Goal: Register for event/course

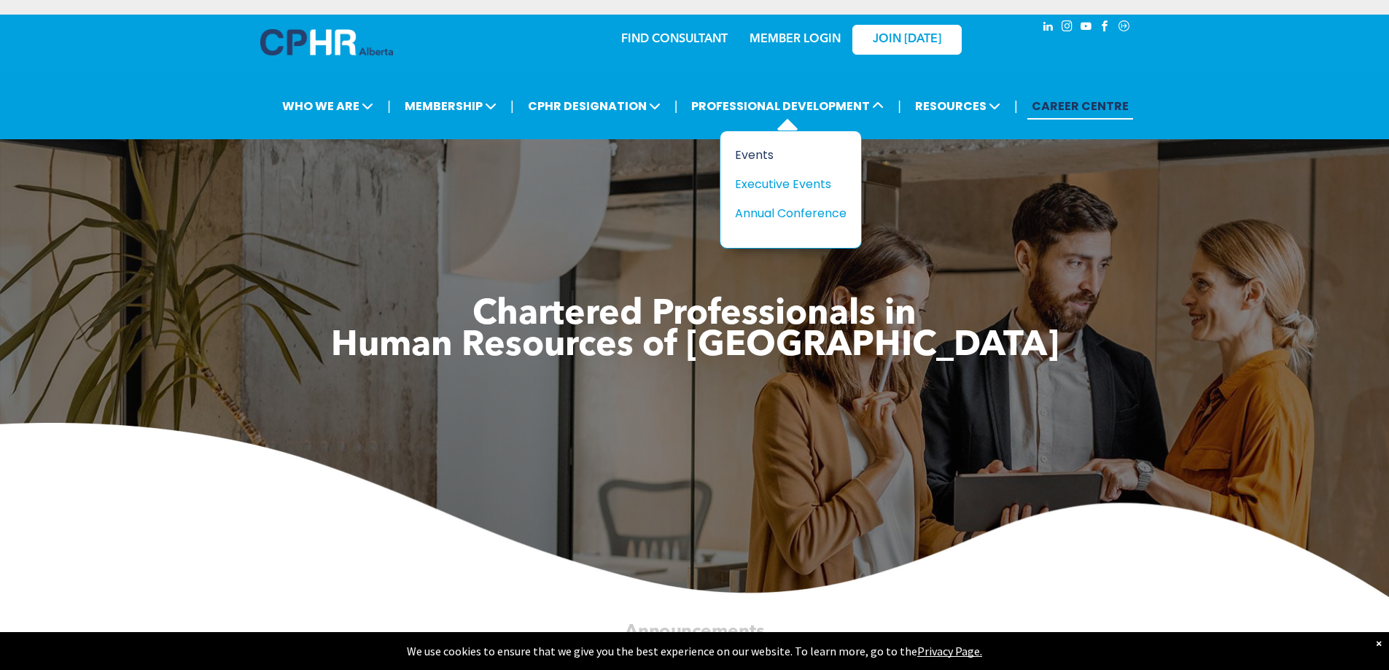
click at [756, 154] on div "Events" at bounding box center [785, 155] width 101 height 18
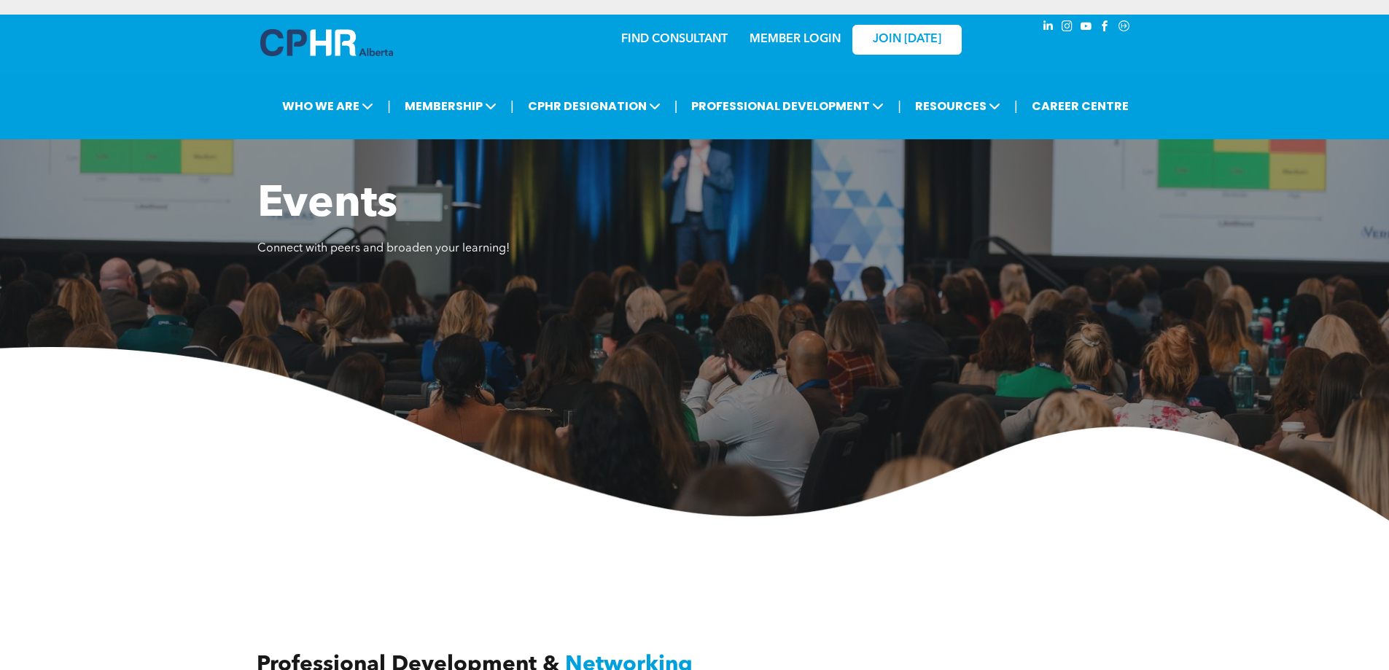
click at [1144, 521] on img at bounding box center [694, 434] width 1389 height 174
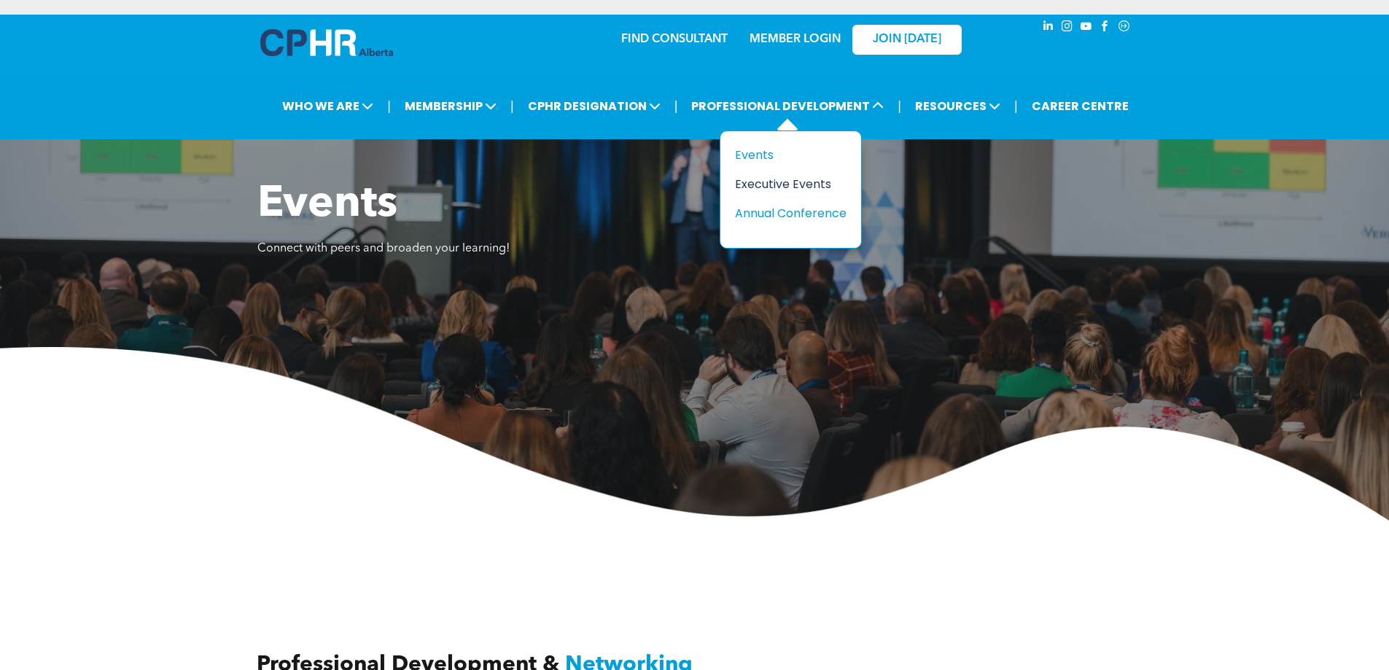
click at [772, 187] on div "Executive Events" at bounding box center [785, 184] width 101 height 18
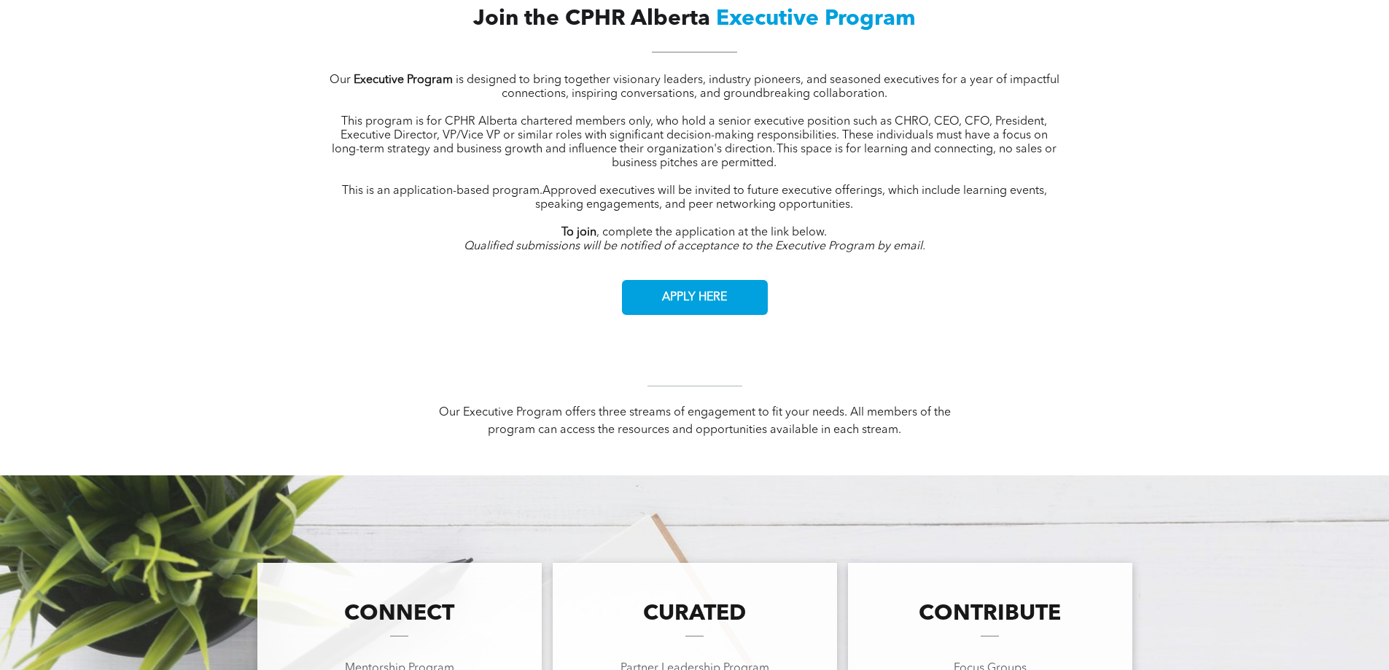
scroll to position [219, 0]
